Goal: Check status: Check status

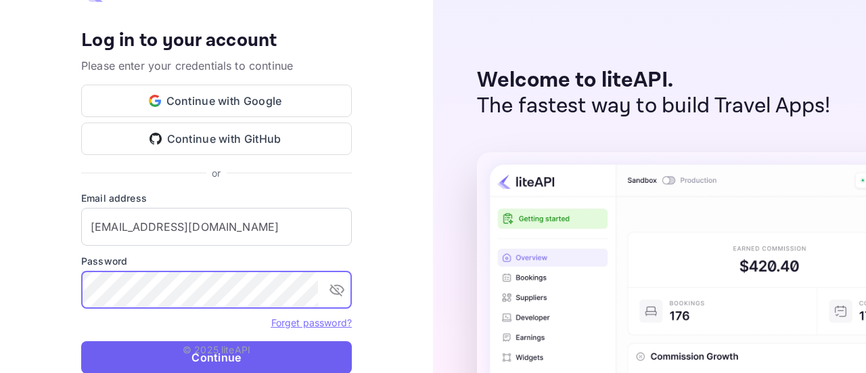
click at [228, 358] on button "Continue" at bounding box center [216, 357] width 271 height 32
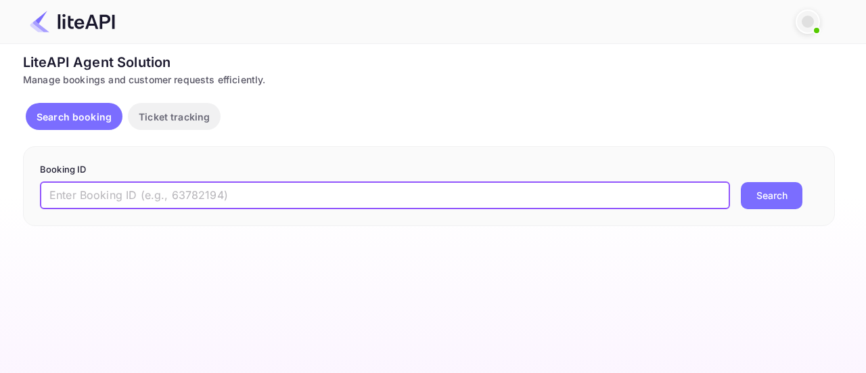
drag, startPoint x: 296, startPoint y: 206, endPoint x: 309, endPoint y: 204, distance: 13.0
click at [296, 206] on input "text" at bounding box center [385, 195] width 690 height 27
paste input "8898252"
type input "8898252"
click at [760, 201] on button "Search" at bounding box center [772, 195] width 62 height 27
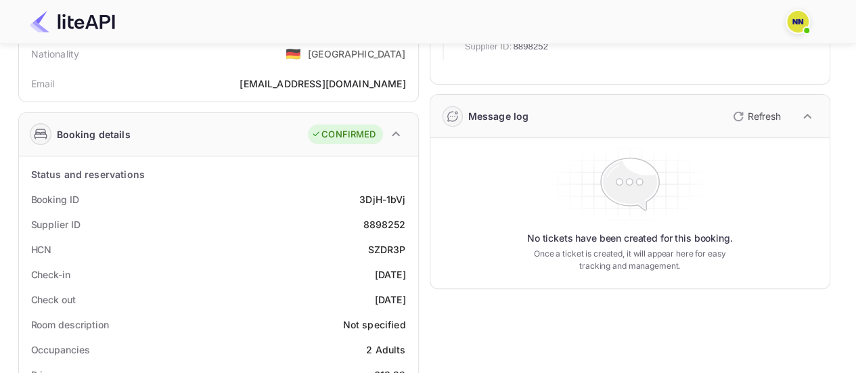
scroll to position [135, 0]
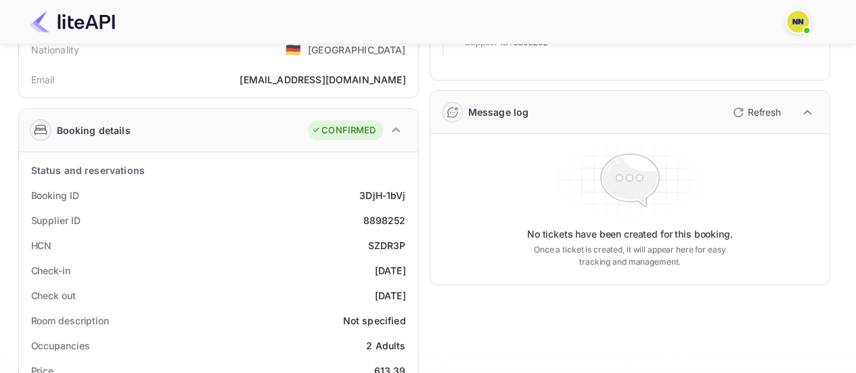
click at [377, 245] on div "SZDR3P" at bounding box center [387, 245] width 38 height 14
copy div "SZDR3P"
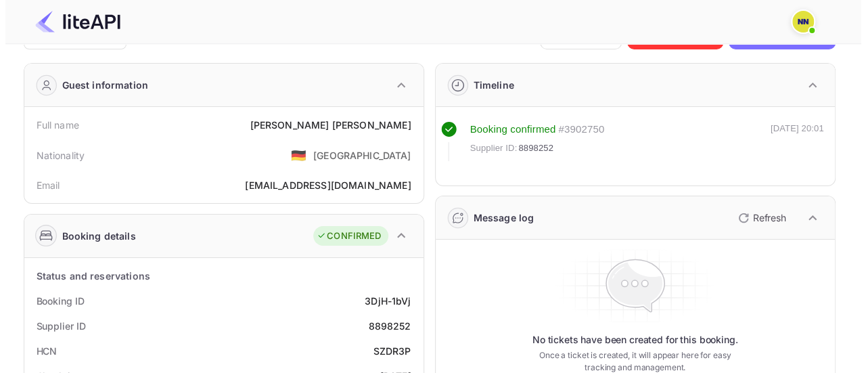
scroll to position [0, 0]
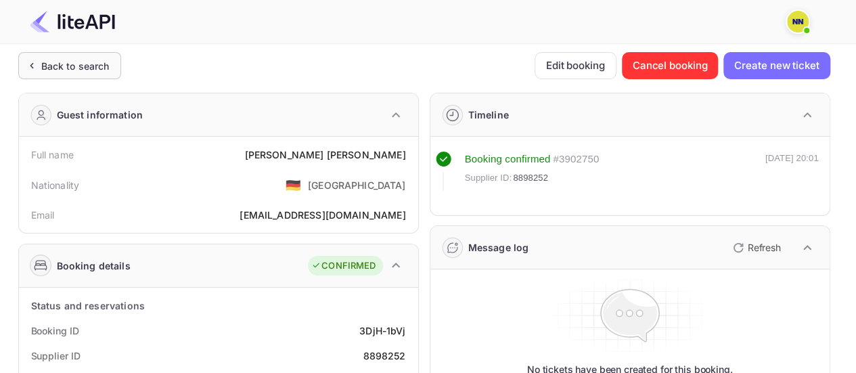
click at [83, 62] on div "Back to search" at bounding box center [75, 66] width 68 height 14
